Goal: Task Accomplishment & Management: Use online tool/utility

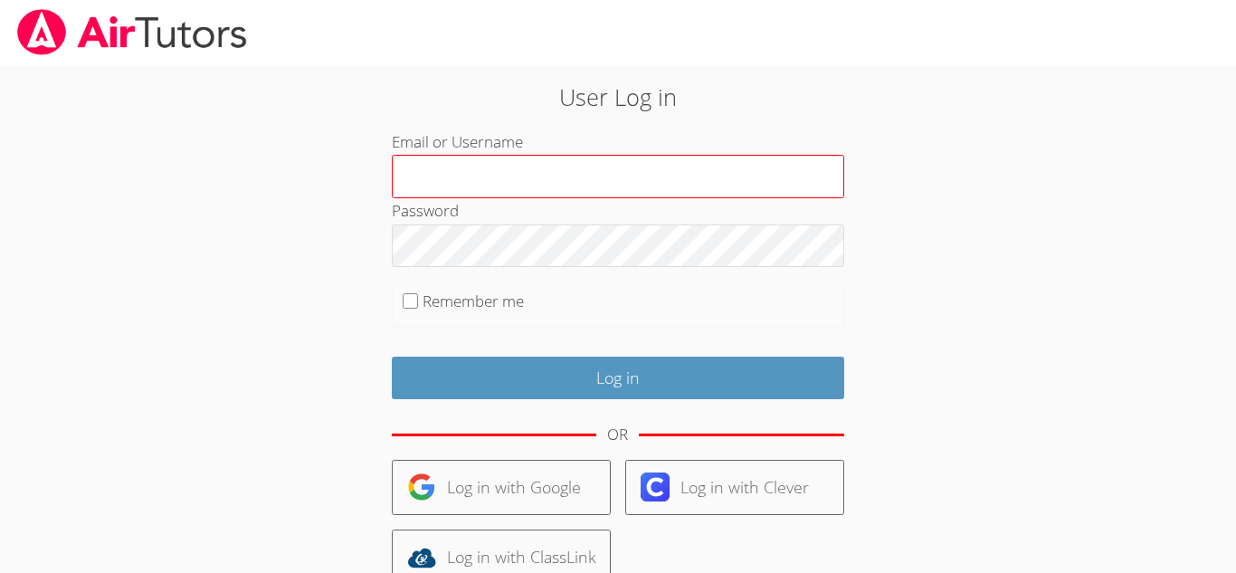
click at [632, 181] on input "Email or Username" at bounding box center [618, 176] width 453 height 43
click at [615, 182] on input "j.juarez19@lodiusd.org" at bounding box center [618, 176] width 453 height 43
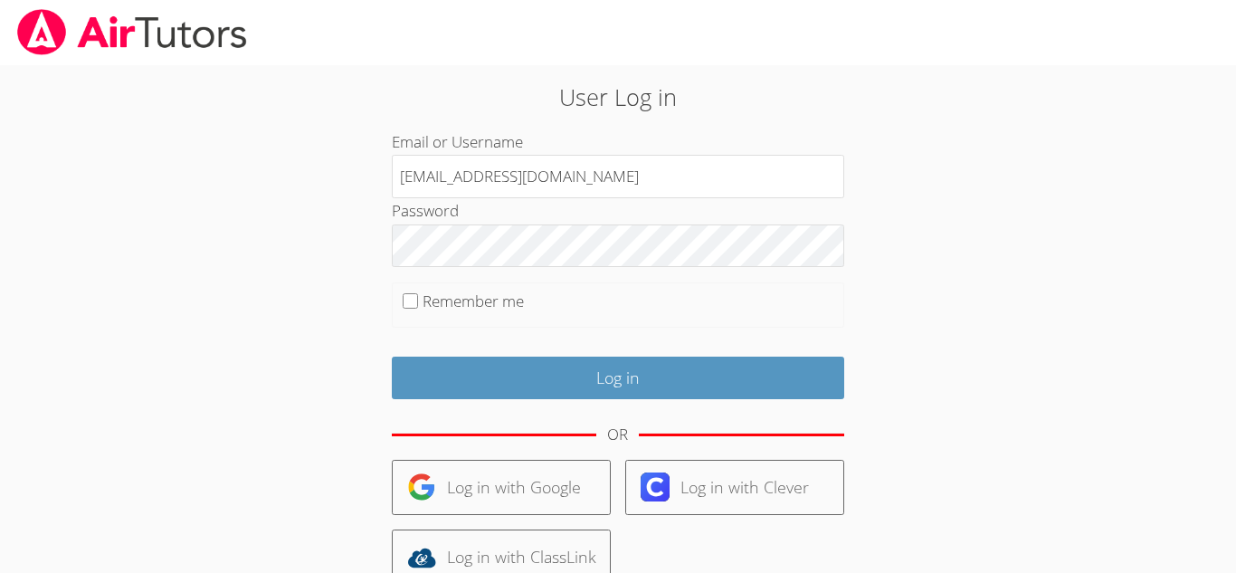
type input "[EMAIL_ADDRESS][DOMAIN_NAME]"
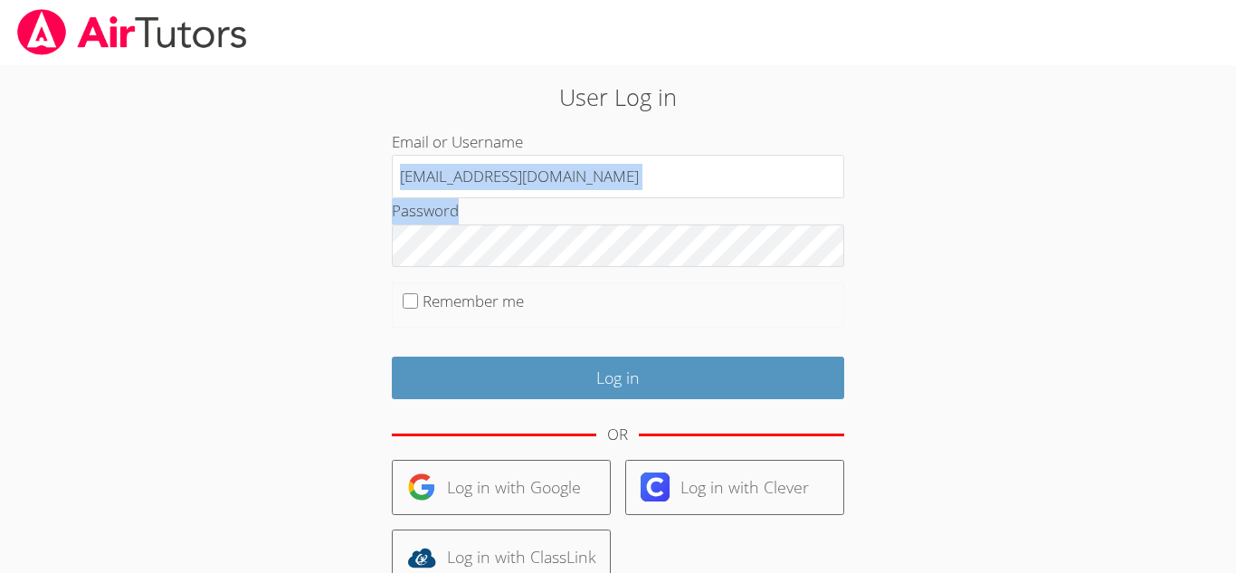
drag, startPoint x: 1006, startPoint y: 210, endPoint x: 1015, endPoint y: 147, distance: 63.9
click at [1015, 147] on div "User Log in Email or Username j.juarez19@lodiusd.org Password Remember me Log i…" at bounding box center [619, 384] width 928 height 638
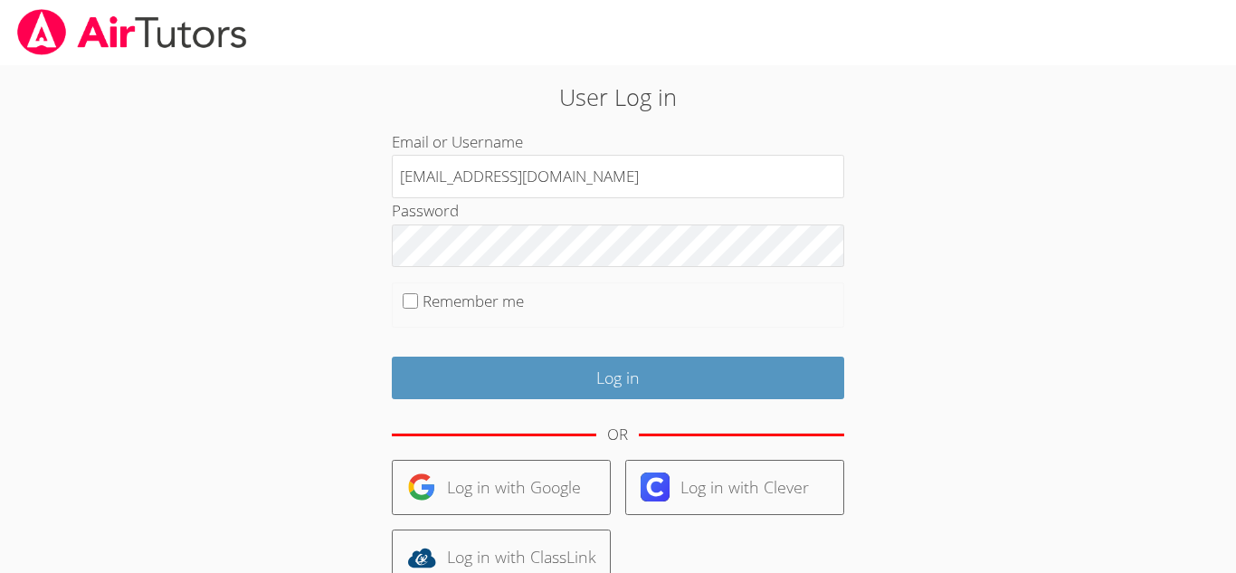
click at [925, 80] on h2 "User Log in" at bounding box center [618, 97] width 668 height 34
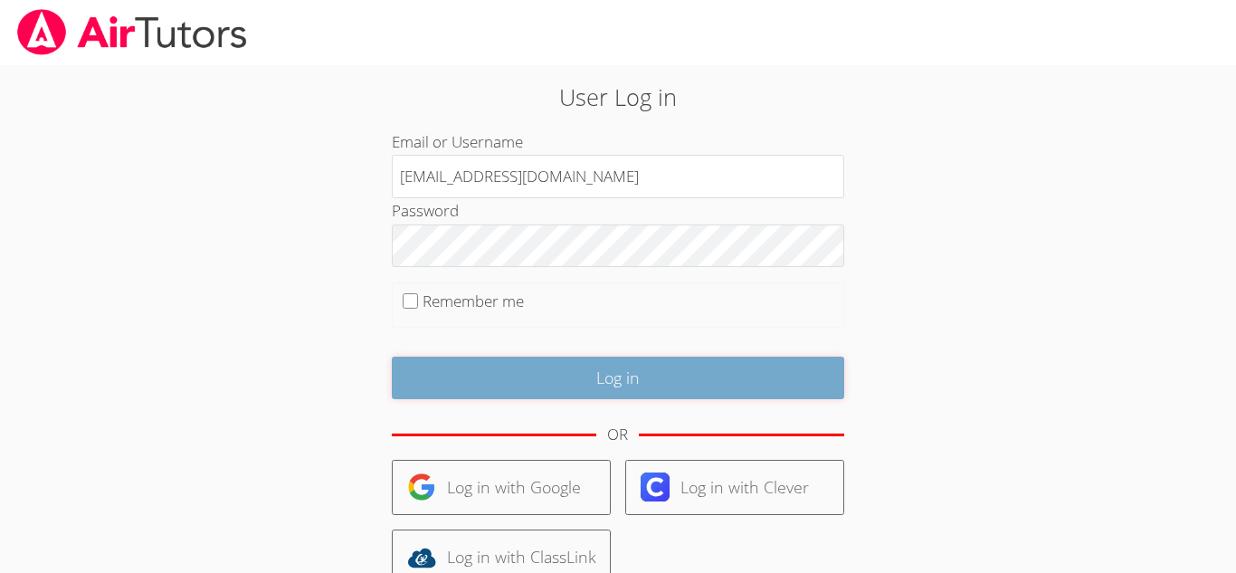
click at [606, 376] on input "Log in" at bounding box center [618, 378] width 453 height 43
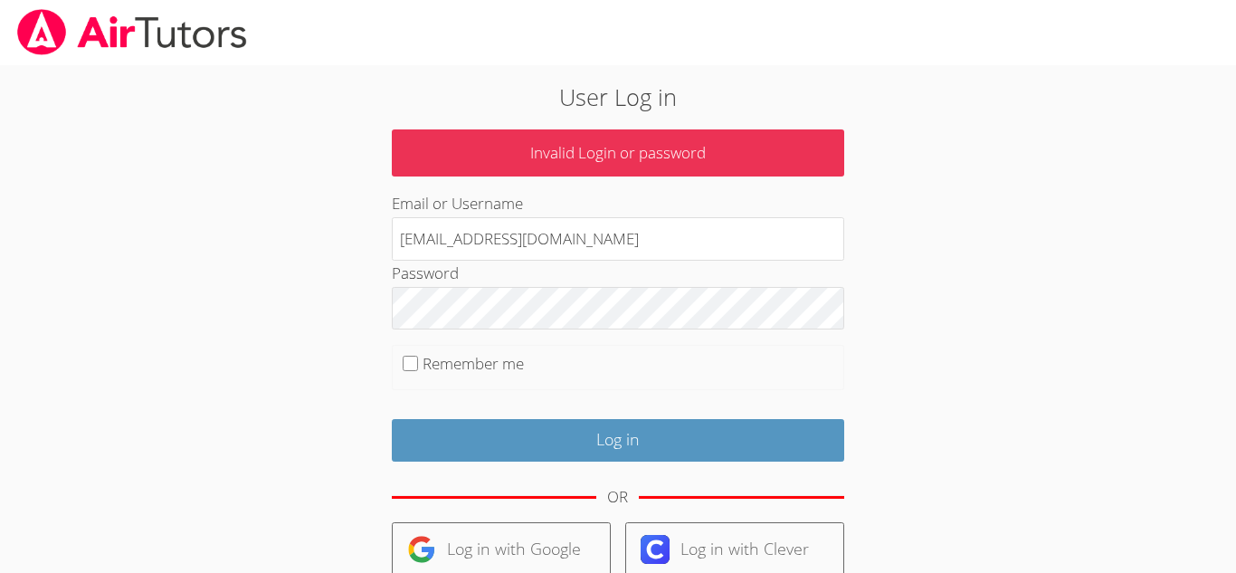
click at [854, 481] on div "User Log in Invalid Login or password Email or Username [EMAIL_ADDRESS][DOMAIN_…" at bounding box center [618, 423] width 668 height 686
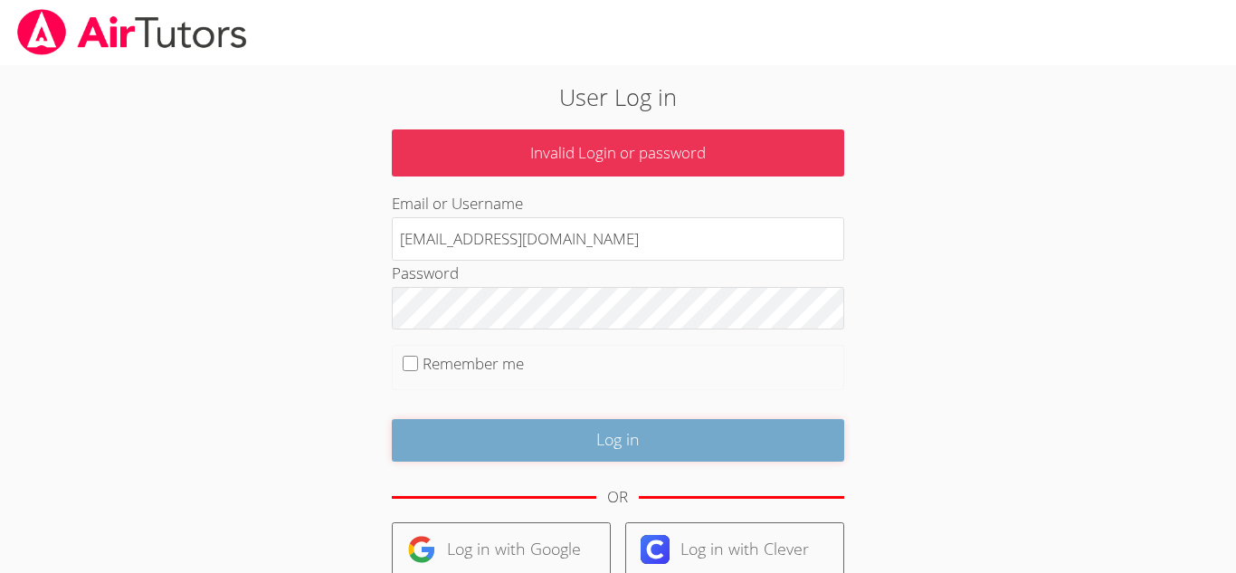
click at [631, 445] on input "Log in" at bounding box center [618, 440] width 453 height 43
click at [457, 441] on input "Log in" at bounding box center [618, 440] width 453 height 43
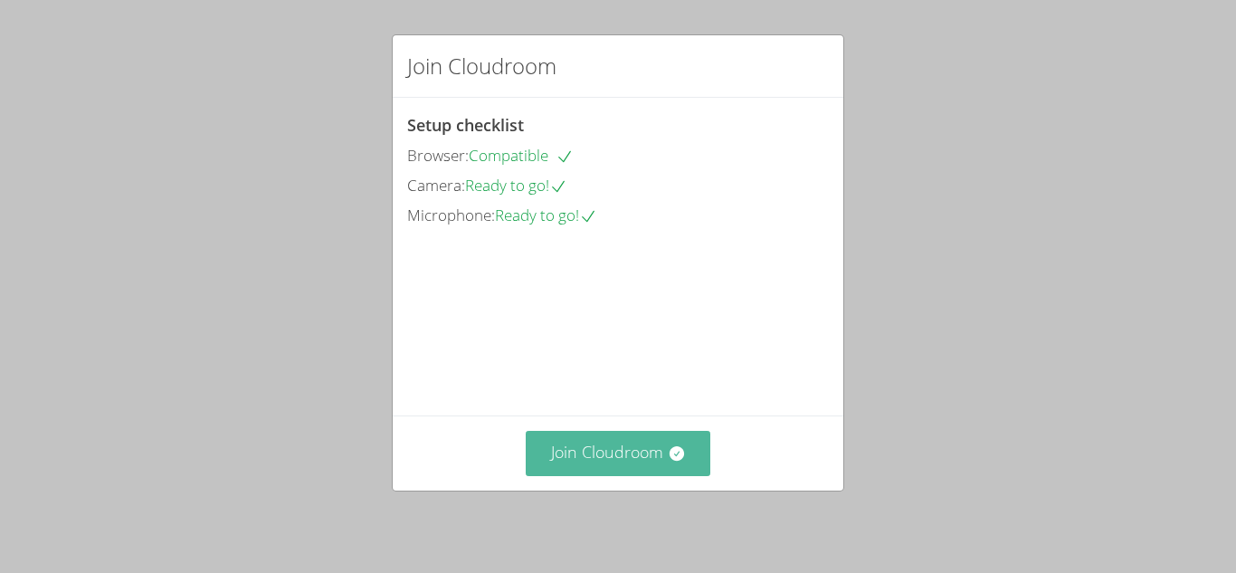
click at [618, 469] on button "Join Cloudroom" at bounding box center [619, 453] width 186 height 44
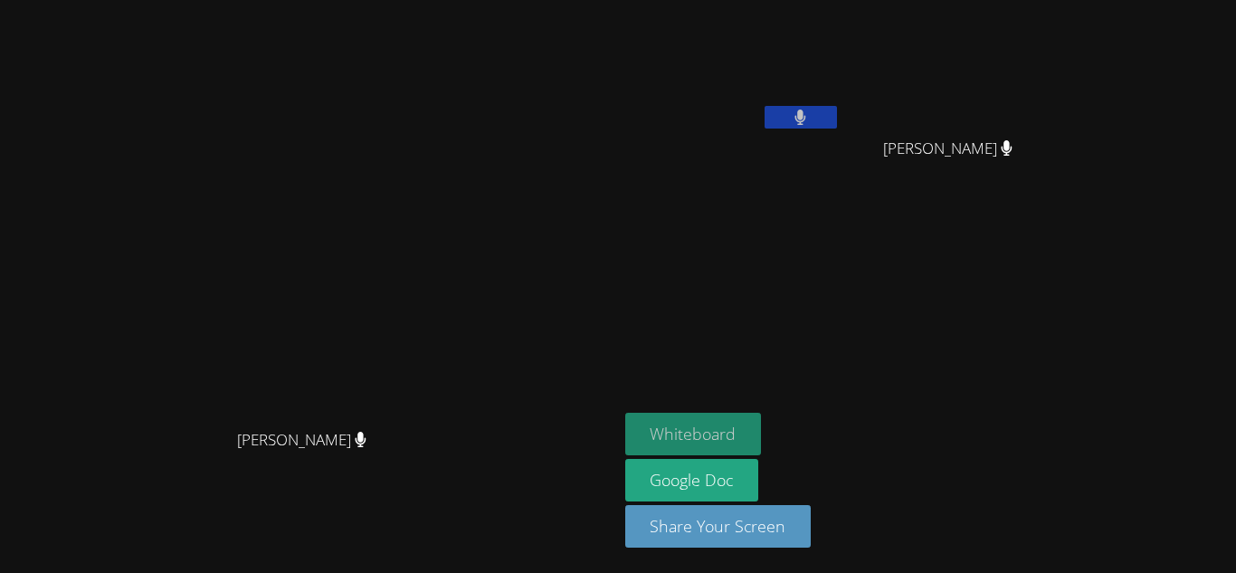
click at [762, 424] on button "Whiteboard" at bounding box center [693, 434] width 137 height 43
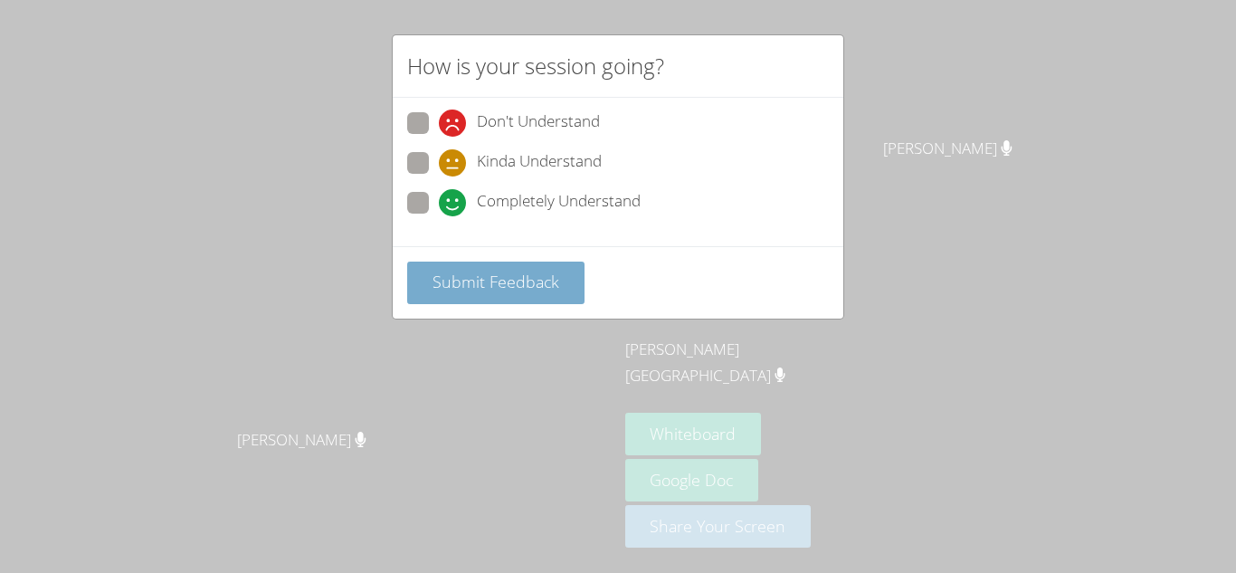
click at [555, 285] on span "Submit Feedback" at bounding box center [496, 282] width 127 height 22
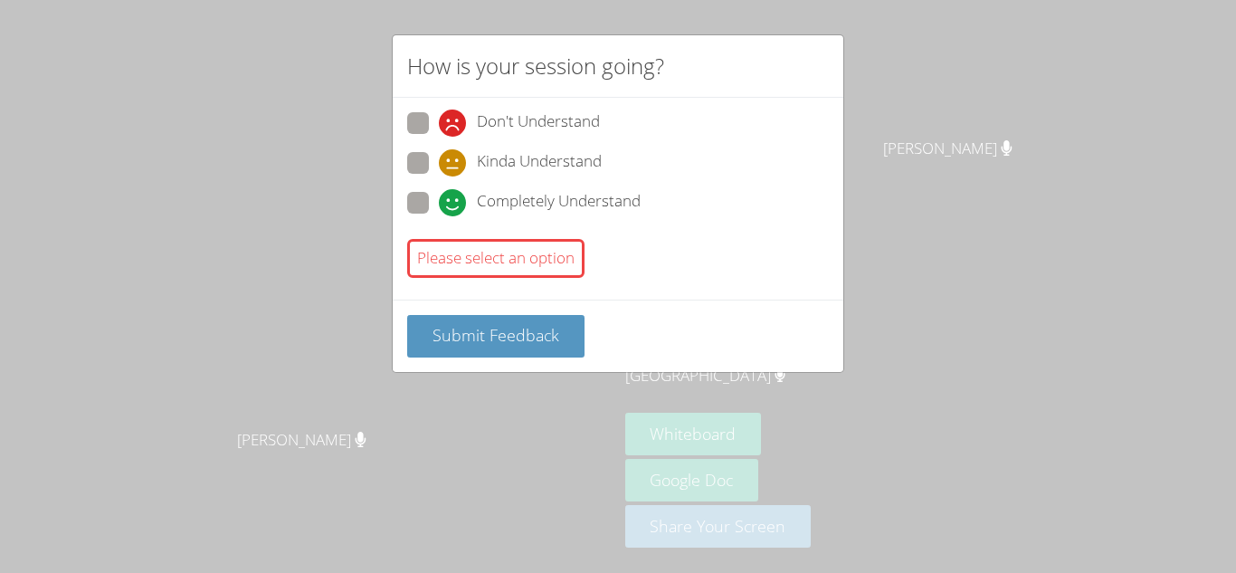
click at [439, 216] on span at bounding box center [439, 216] width 0 height 0
click at [439, 201] on input "Completely Understand" at bounding box center [446, 199] width 15 height 15
radio input "true"
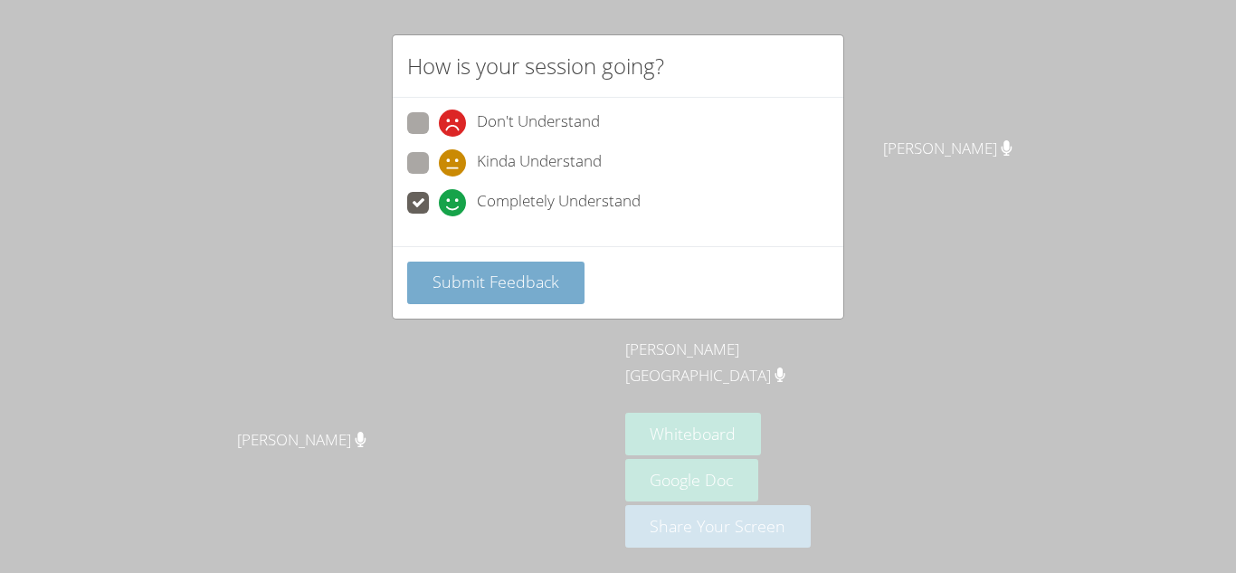
click at [467, 281] on span "Submit Feedback" at bounding box center [496, 282] width 127 height 22
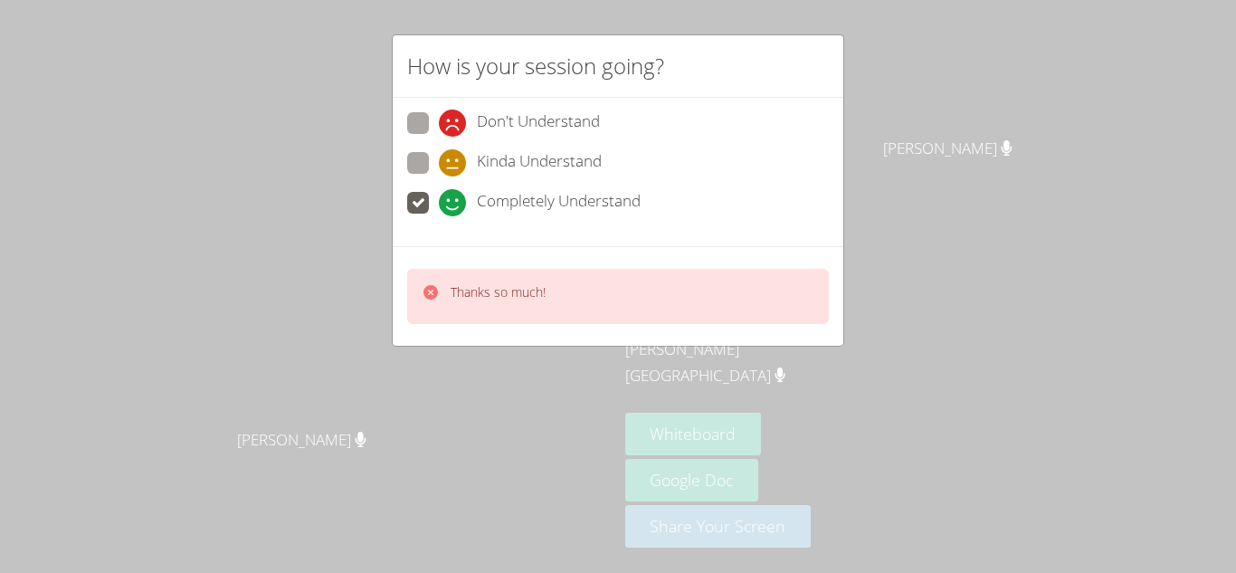
click at [467, 281] on div "Thanks so much!" at bounding box center [618, 296] width 422 height 55
click at [448, 285] on div "Thanks so much!" at bounding box center [484, 296] width 124 height 26
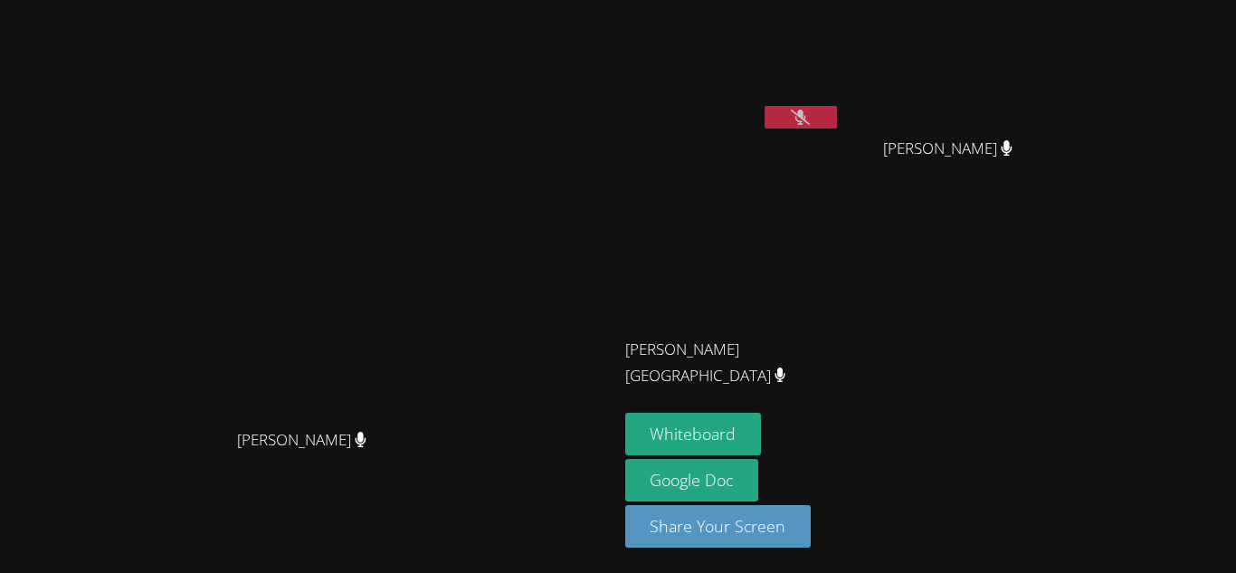
click at [1013, 146] on icon at bounding box center [1007, 147] width 11 height 15
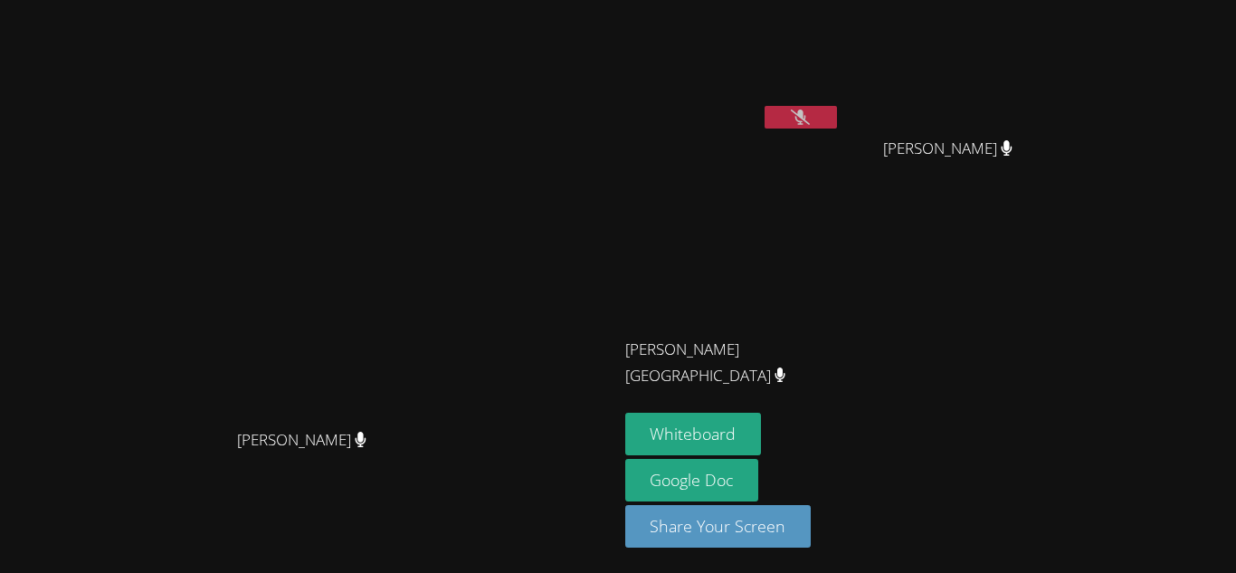
click at [1013, 146] on icon at bounding box center [1007, 147] width 11 height 15
click at [810, 116] on icon at bounding box center [800, 117] width 19 height 15
click at [837, 116] on button at bounding box center [801, 117] width 72 height 23
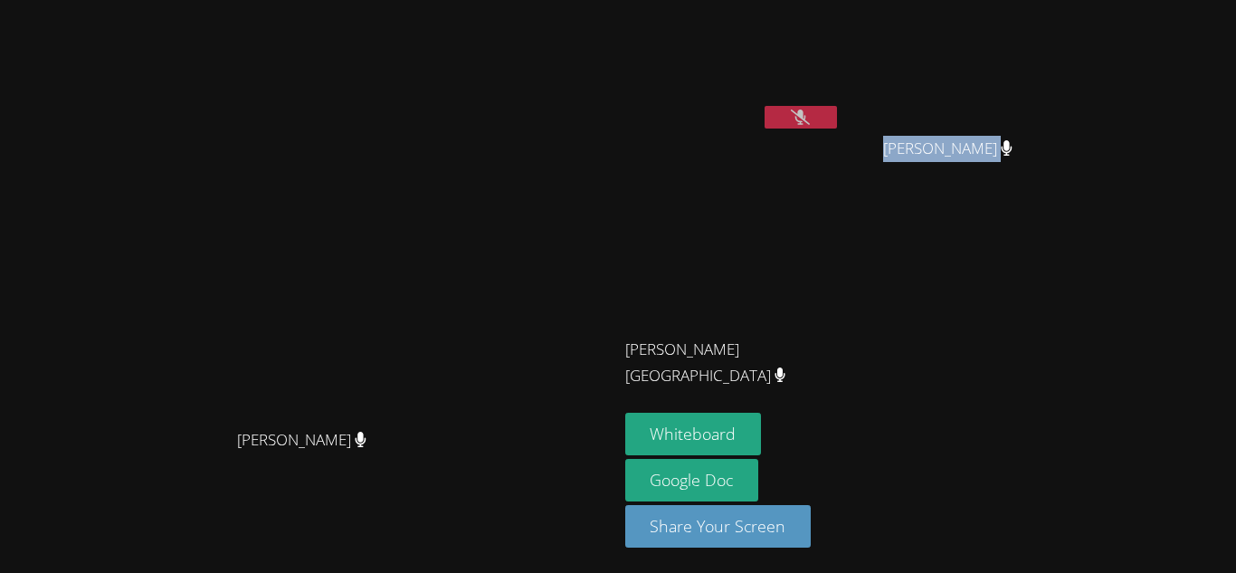
click at [810, 116] on icon at bounding box center [800, 117] width 19 height 15
